Goal: Task Accomplishment & Management: Manage account settings

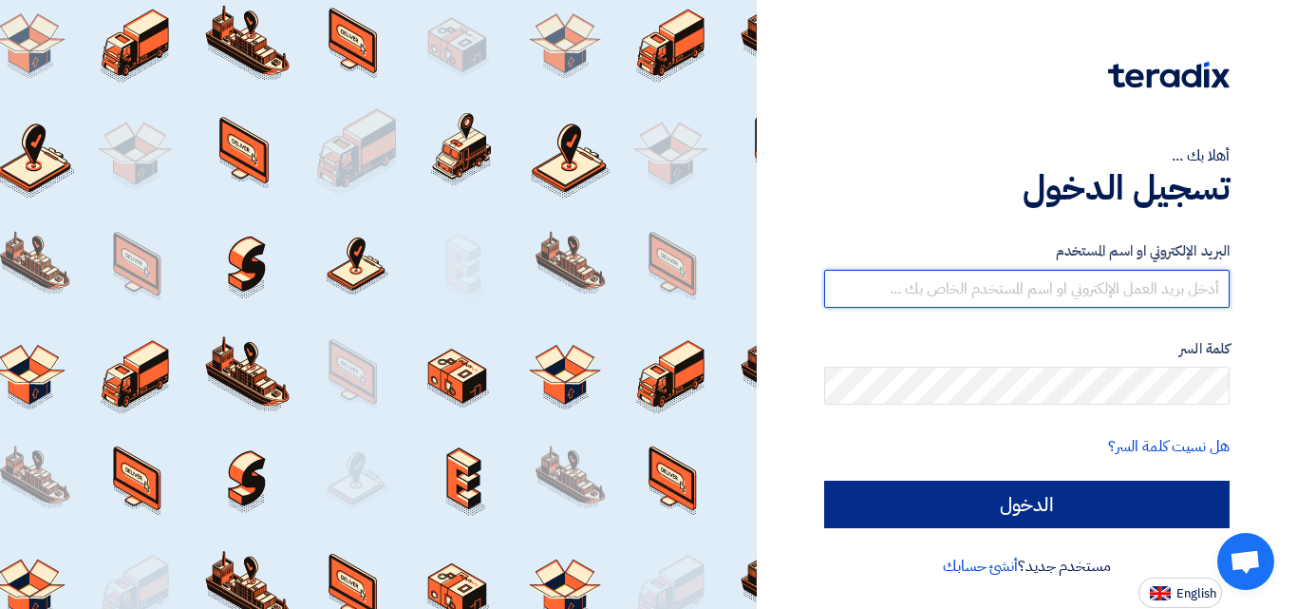
type input "[EMAIL_ADDRESS][DOMAIN_NAME]"
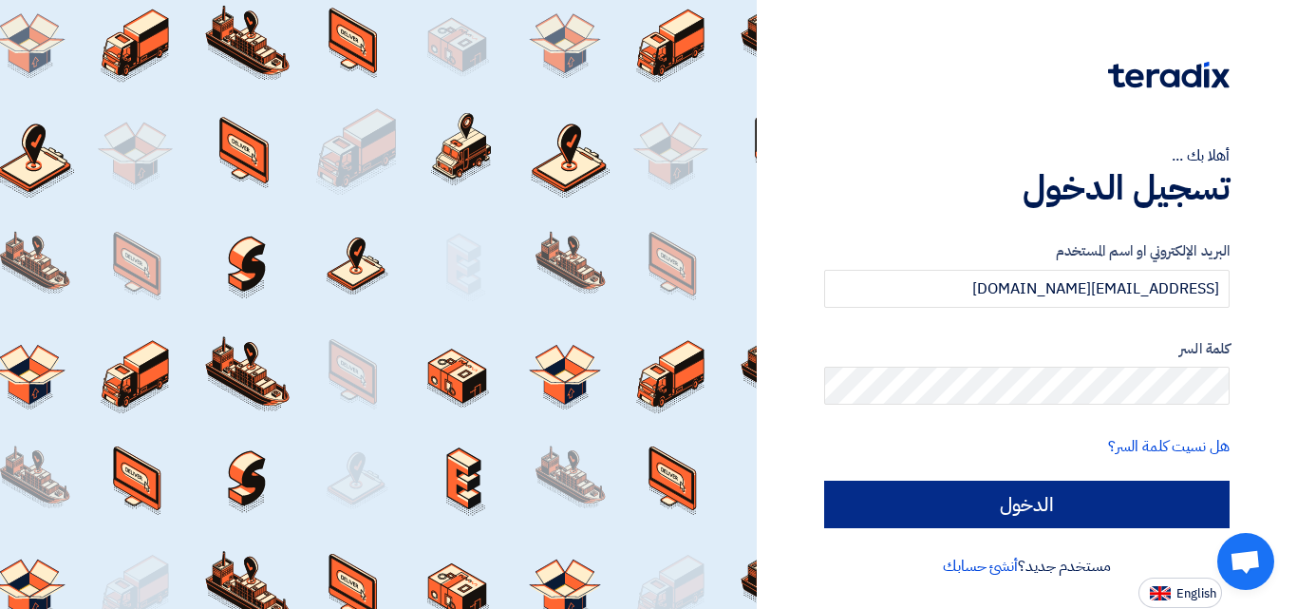
click at [1009, 465] on form "البريد الإلكتروني او اسم [PERSON_NAME] [PERSON_NAME][EMAIL_ADDRESS][PERSON_NAME…" at bounding box center [1026, 384] width 405 height 288
click at [1007, 480] on input "الدخول" at bounding box center [1026, 503] width 405 height 47
type input "Sign in"
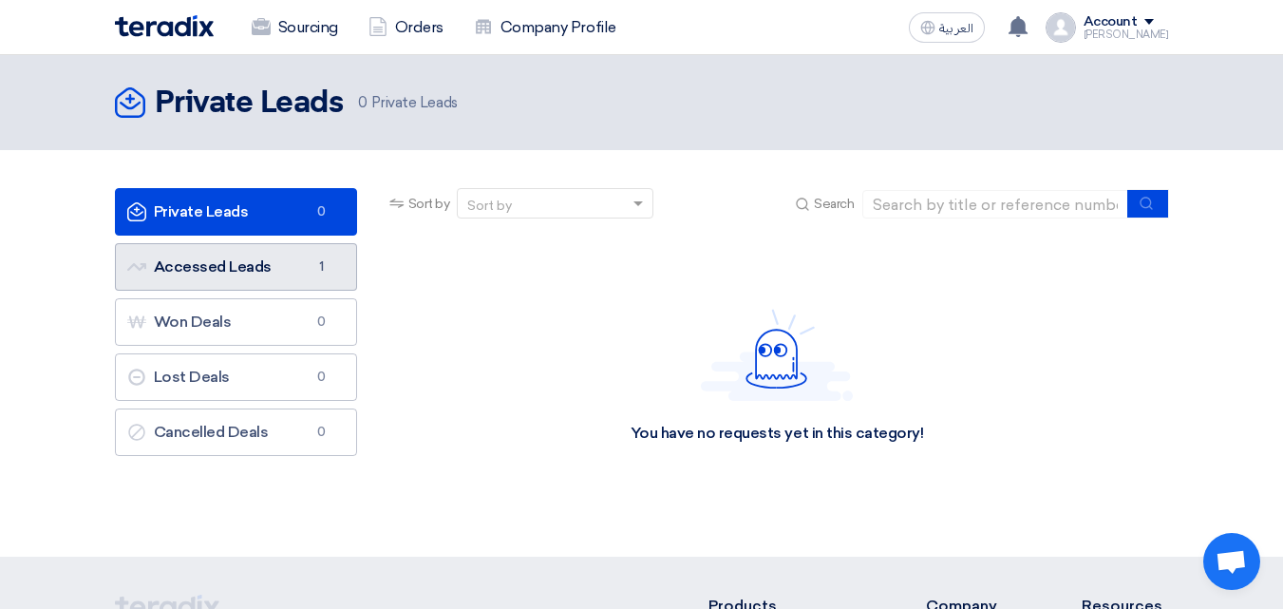
click at [309, 290] on link "Accessed Leads Accessed Leads 1" at bounding box center [236, 266] width 242 height 47
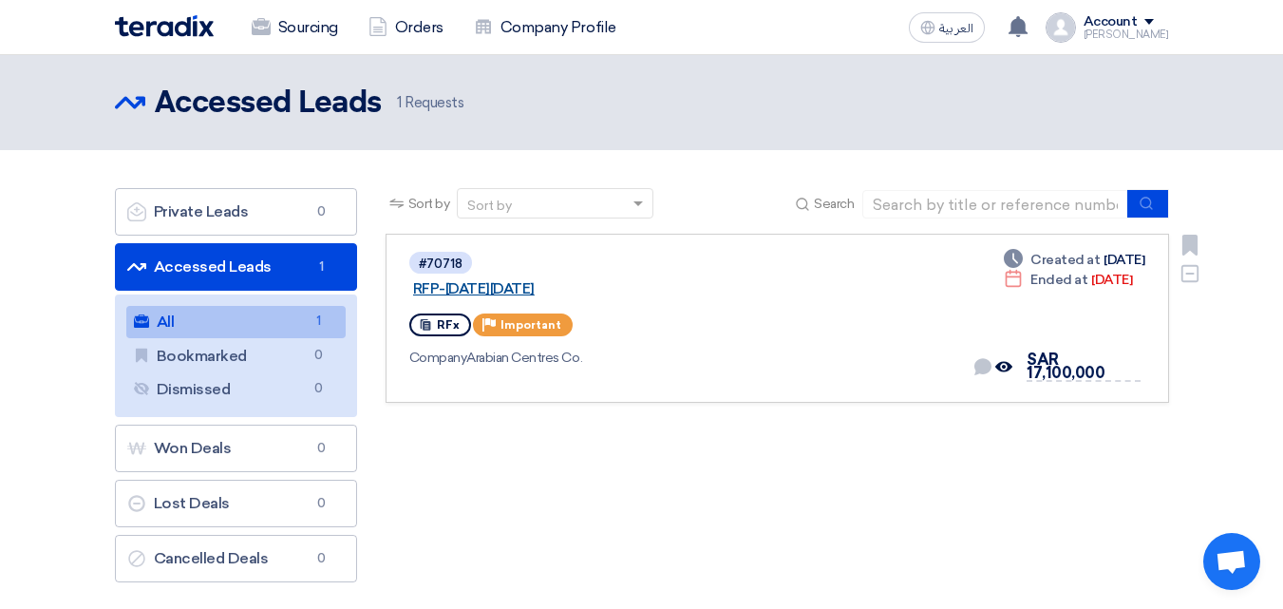
click at [594, 280] on link "RFP-[DATE][DATE]" at bounding box center [650, 288] width 475 height 17
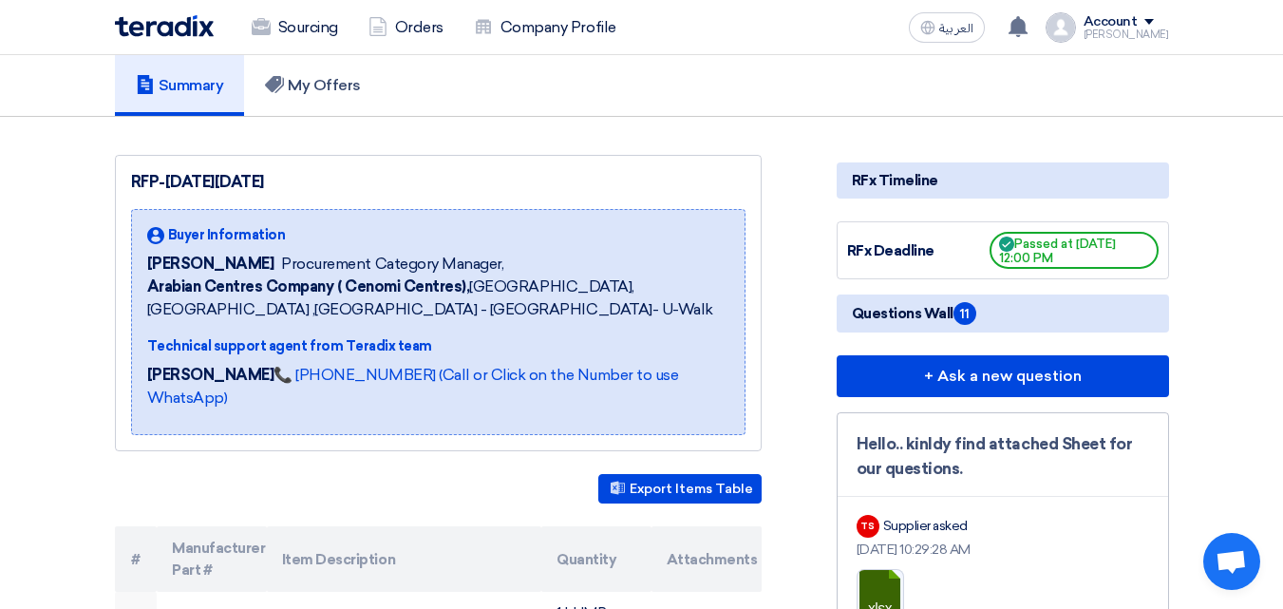
scroll to position [190, 0]
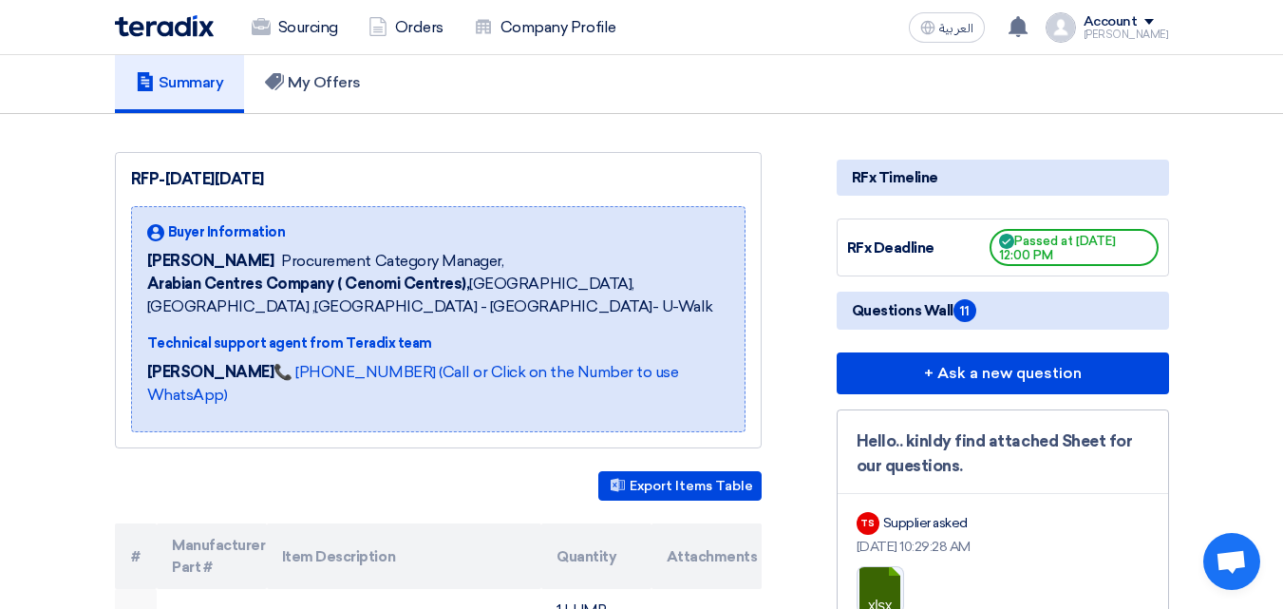
scroll to position [0, 0]
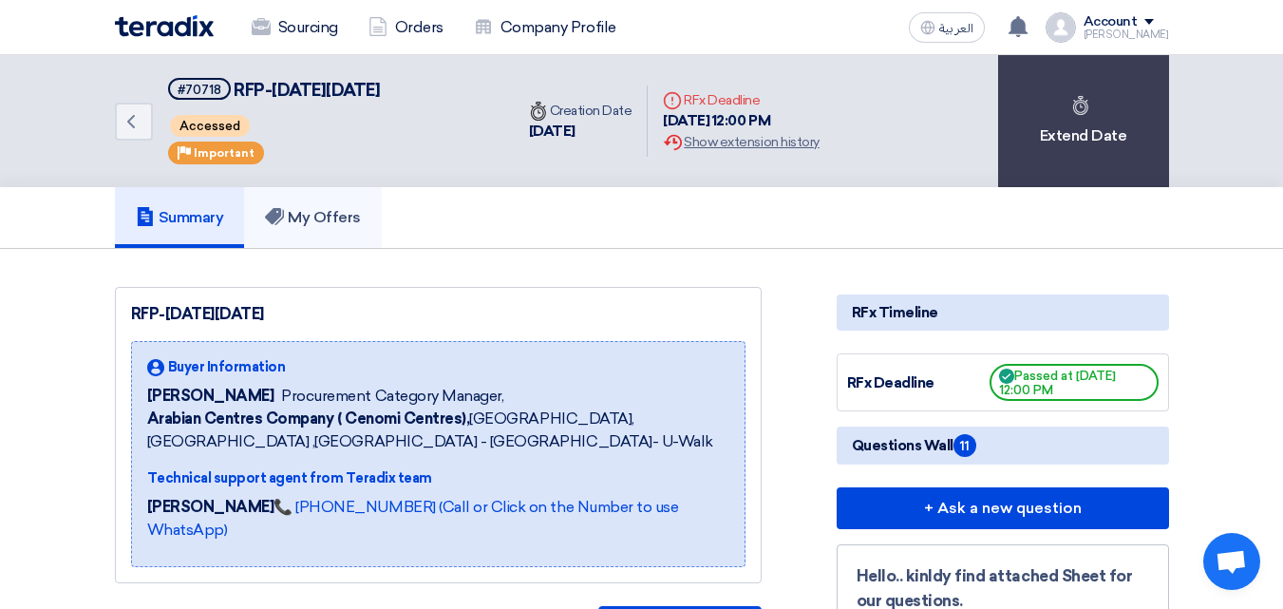
click at [318, 208] on h5 "My Offers" at bounding box center [313, 217] width 96 height 19
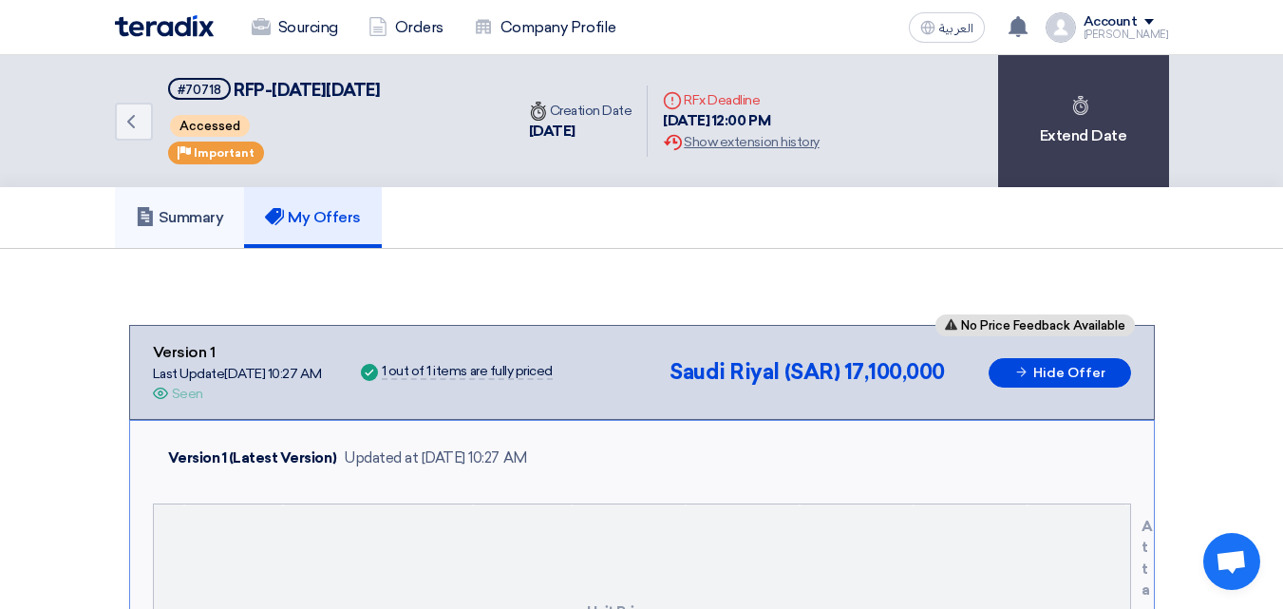
click at [201, 218] on h5 "Summary" at bounding box center [180, 217] width 88 height 19
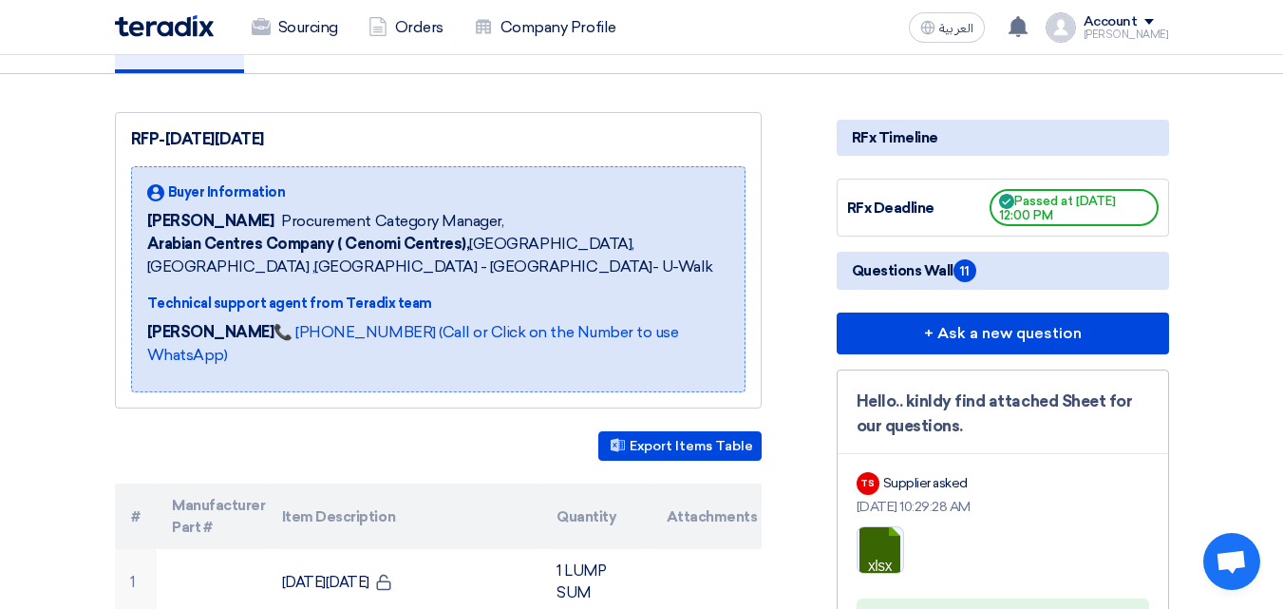
scroll to position [190, 0]
